Goal: Task Accomplishment & Management: Manage account settings

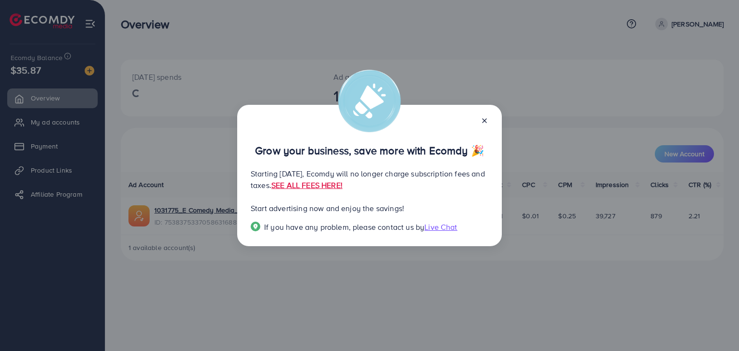
click at [481, 119] on icon at bounding box center [484, 121] width 8 height 8
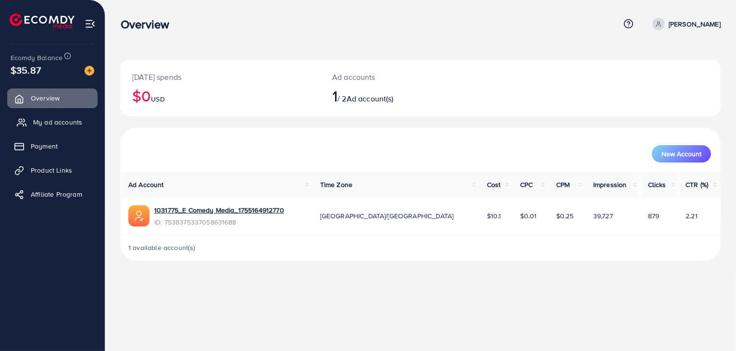
click at [75, 120] on span "My ad accounts" at bounding box center [57, 122] width 49 height 10
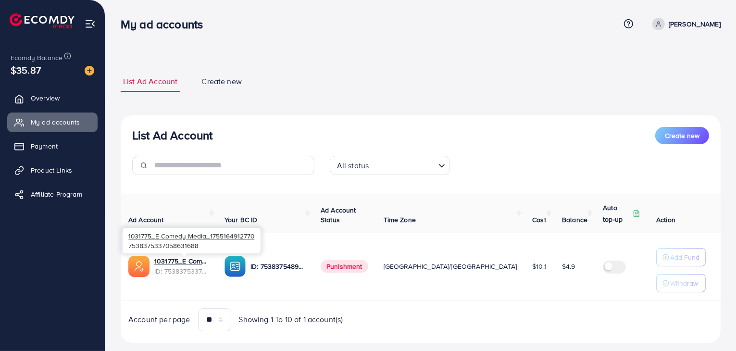
click at [164, 270] on span "ID: 7538375337058631688" at bounding box center [181, 271] width 55 height 10
click at [194, 262] on link "1031775_E Comedy Media_1755164912770" at bounding box center [181, 261] width 55 height 10
click at [188, 263] on link "1031775_E Comedy Media_1755164912770" at bounding box center [181, 261] width 55 height 10
click at [198, 260] on link "1031775_E Comedy Media_1755164912770" at bounding box center [181, 261] width 55 height 10
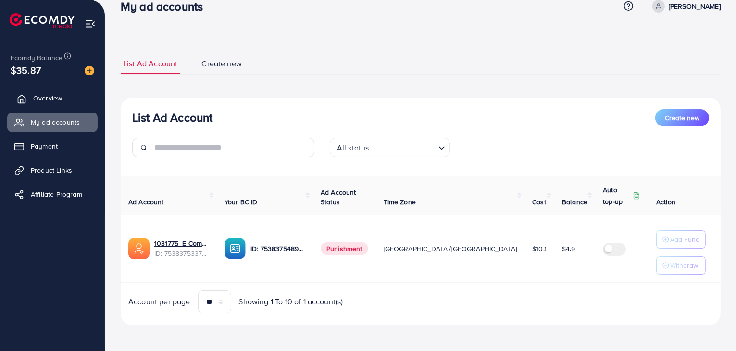
click at [60, 97] on span "Overview" at bounding box center [47, 98] width 29 height 10
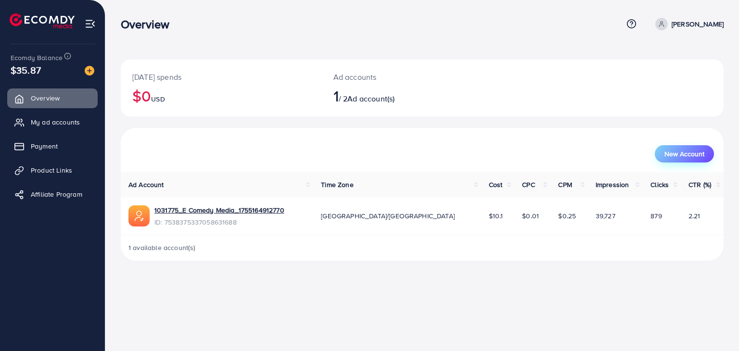
click at [690, 146] on button "New Account" at bounding box center [683, 153] width 59 height 17
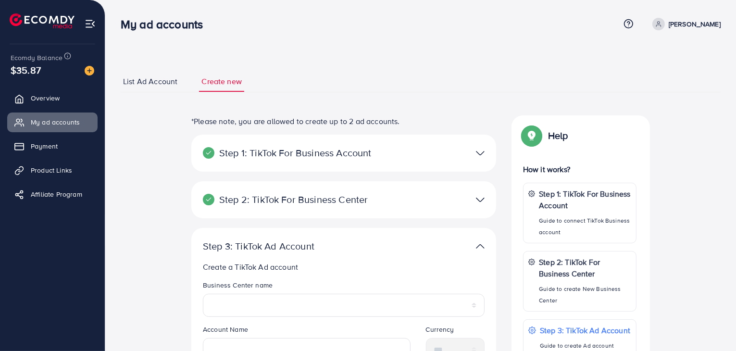
select select
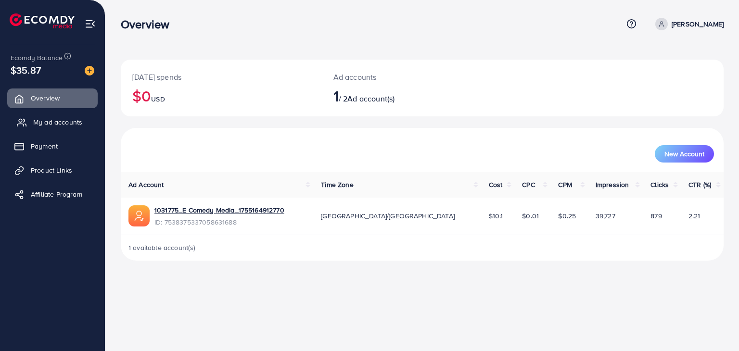
click at [36, 120] on span "My ad accounts" at bounding box center [57, 122] width 49 height 10
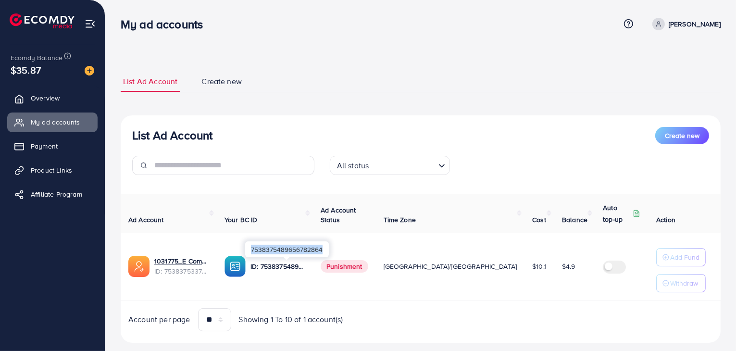
drag, startPoint x: 252, startPoint y: 249, endPoint x: 323, endPoint y: 257, distance: 71.2
click at [323, 258] on div "7538375489656782864" at bounding box center [287, 249] width 84 height 22
copy div "7538375489656782864"
